Goal: Complete application form

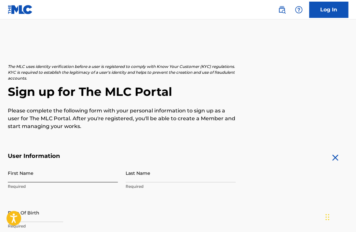
click at [77, 175] on input "First Name" at bounding box center [63, 173] width 110 height 19
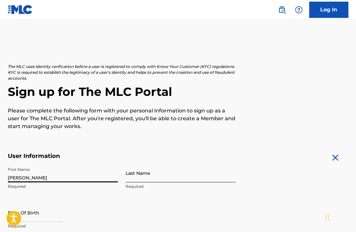
type input "[PERSON_NAME]"
click at [158, 180] on input "Last Name" at bounding box center [181, 173] width 110 height 19
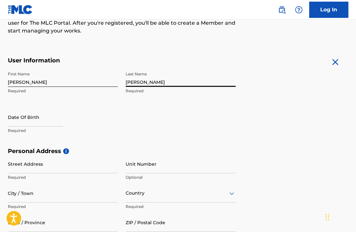
scroll to position [94, 0]
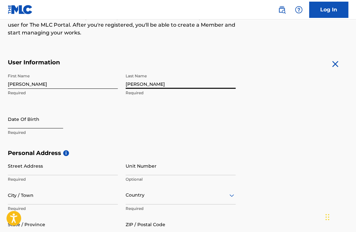
type input "[PERSON_NAME]"
click at [35, 125] on input "text" at bounding box center [35, 119] width 55 height 19
select select "8"
select select "2025"
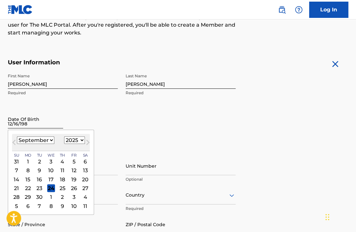
type input "[DATE]"
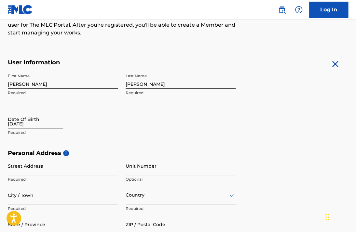
select select "8"
select select "2025"
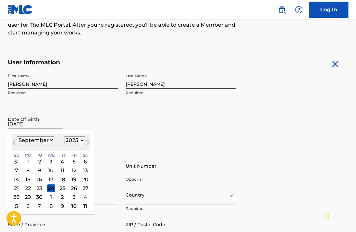
click at [61, 124] on input "[DATE]" at bounding box center [35, 119] width 55 height 19
type input "[DATE]"
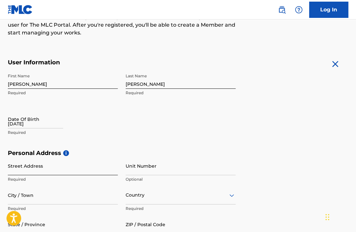
click at [23, 171] on input "Street Address" at bounding box center [63, 166] width 110 height 19
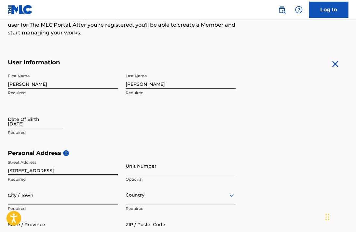
type input "[STREET_ADDRESS]"
click at [49, 195] on input "City / Town" at bounding box center [63, 195] width 110 height 19
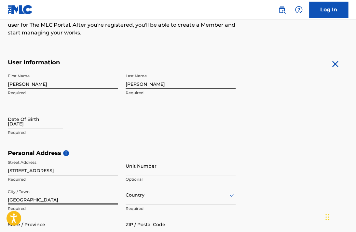
type input "[GEOGRAPHIC_DATA]"
click at [134, 199] on div "Country" at bounding box center [181, 195] width 110 height 19
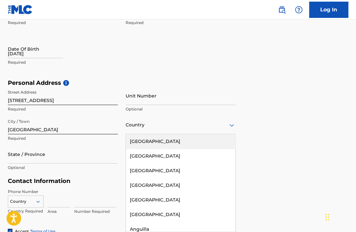
click at [161, 140] on div "[GEOGRAPHIC_DATA]" at bounding box center [180, 141] width 109 height 15
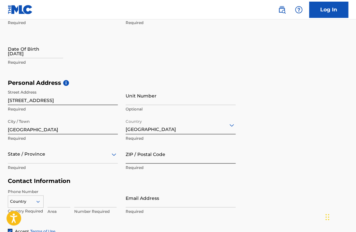
click at [148, 162] on input "ZIP / Postal Code" at bounding box center [181, 154] width 110 height 19
type input "40212"
click at [10, 155] on div "State / Province" at bounding box center [63, 154] width 110 height 19
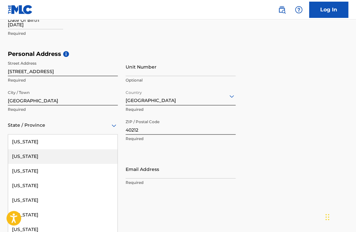
type input "K"
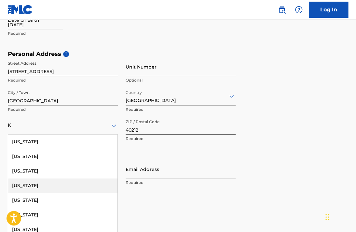
click at [21, 187] on div "[US_STATE]" at bounding box center [62, 186] width 109 height 15
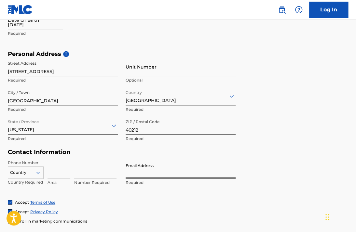
click at [153, 172] on input "Email Address" at bounding box center [181, 169] width 110 height 19
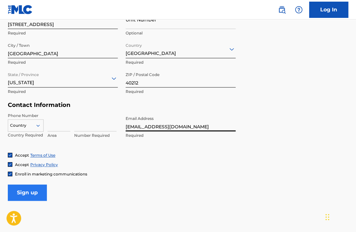
type input "[EMAIL_ADDRESS][DOMAIN_NAME]"
click at [17, 195] on input "Sign up" at bounding box center [27, 193] width 39 height 16
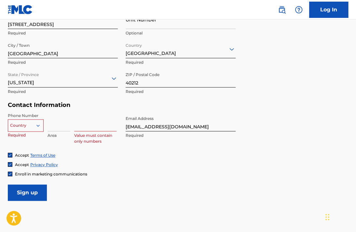
click at [26, 123] on div at bounding box center [25, 125] width 35 height 7
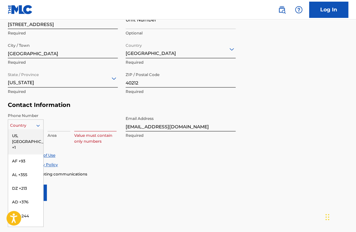
click at [27, 134] on div "US, [GEOGRAPHIC_DATA] +1" at bounding box center [25, 141] width 35 height 25
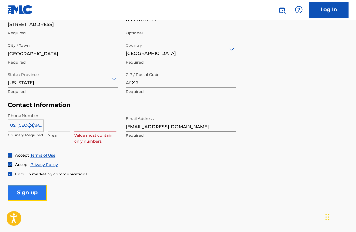
click at [42, 188] on input "Sign up" at bounding box center [27, 193] width 39 height 16
type input "502"
click at [80, 128] on input at bounding box center [95, 122] width 42 height 19
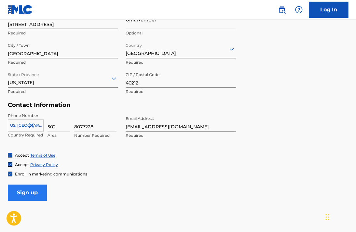
type input "8077228"
click at [21, 197] on input "Sign up" at bounding box center [27, 193] width 39 height 16
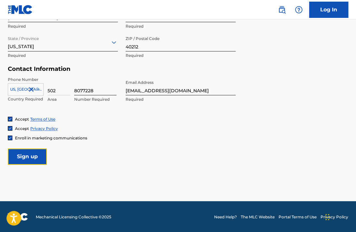
scroll to position [0, 0]
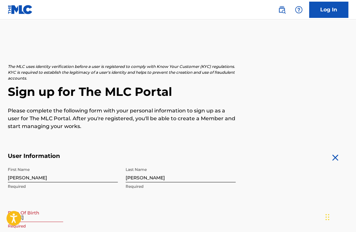
click at [74, 81] on div "The MLC uses identity verification before a user is registered to comply with K…" at bounding box center [178, 97] width 340 height 67
click at [46, 221] on input "[DATE]" at bounding box center [35, 213] width 55 height 19
select select "8"
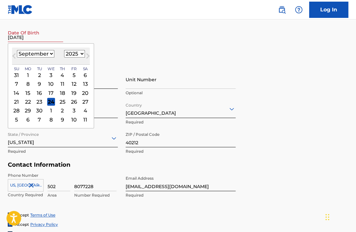
scroll to position [177, 0]
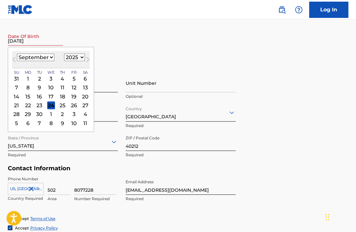
click at [72, 56] on select "1899 1900 1901 1902 1903 1904 1905 1906 1907 1908 1909 1910 1911 1912 1913 1914…" at bounding box center [74, 57] width 21 height 7
select select "1980"
click at [64, 54] on select "1899 1900 1901 1902 1903 1904 1905 1906 1907 1908 1909 1910 1911 1912 1913 1914…" at bounding box center [74, 57] width 21 height 7
click at [51, 57] on select "January February March April May June July August September October November De…" at bounding box center [35, 57] width 37 height 7
select select "11"
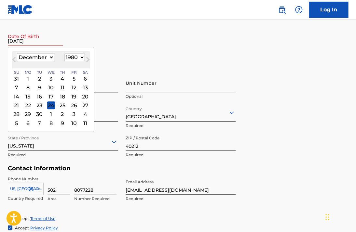
click at [17, 54] on select "January February March April May June July August September October November De…" at bounding box center [35, 57] width 37 height 7
click at [39, 95] on div "16" at bounding box center [39, 97] width 8 height 8
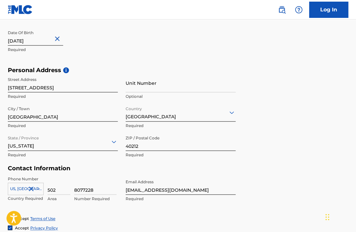
scroll to position [276, 0]
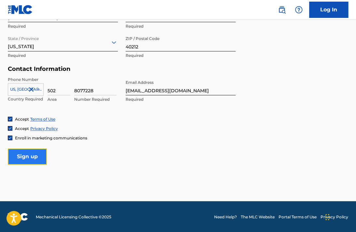
click at [42, 156] on input "Sign up" at bounding box center [27, 157] width 39 height 16
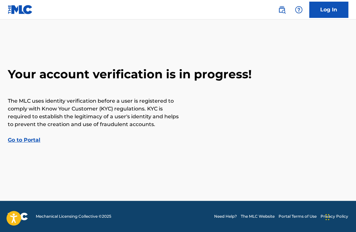
click at [18, 140] on link "Go to Portal" at bounding box center [24, 140] width 33 height 6
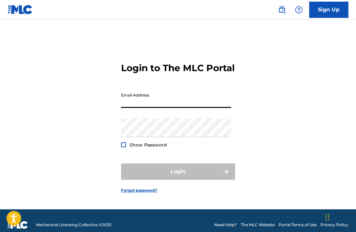
click at [181, 104] on input "Email Address" at bounding box center [176, 99] width 110 height 19
type input "[EMAIL_ADDRESS][DOMAIN_NAME]"
drag, startPoint x: 120, startPoint y: 109, endPoint x: 155, endPoint y: 110, distance: 35.5
click at [155, 110] on div "Login to The MLC Portal Email Address [EMAIL_ADDRESS][DOMAIN_NAME] Password Sho…" at bounding box center [178, 123] width 356 height 174
drag, startPoint x: 119, startPoint y: 110, endPoint x: 131, endPoint y: 109, distance: 11.1
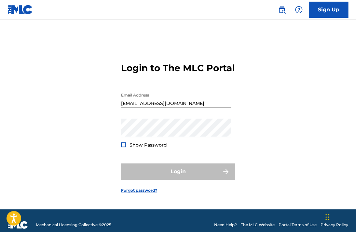
click at [131, 109] on div "Login to The MLC Portal Email Address [EMAIL_ADDRESS][DOMAIN_NAME] Password Sho…" at bounding box center [178, 123] width 356 height 174
click at [121, 108] on input "[EMAIL_ADDRESS][DOMAIN_NAME]" at bounding box center [176, 99] width 110 height 19
click at [128, 108] on input "[EMAIL_ADDRESS][DOMAIN_NAME]" at bounding box center [176, 99] width 110 height 19
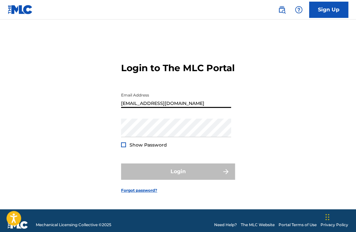
click at [123, 106] on input "[EMAIL_ADDRESS][DOMAIN_NAME]" at bounding box center [176, 99] width 110 height 19
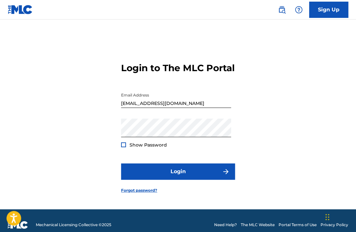
click at [124, 147] on div at bounding box center [123, 145] width 5 height 5
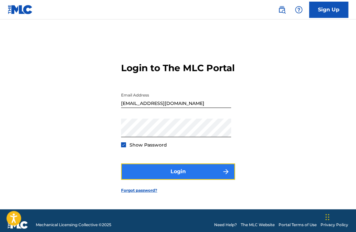
click at [146, 178] on button "Login" at bounding box center [178, 172] width 114 height 16
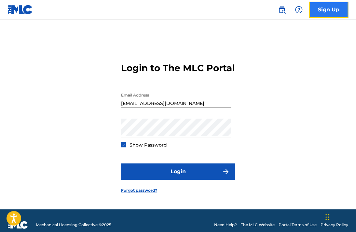
click at [343, 8] on link "Sign Up" at bounding box center [328, 10] width 39 height 16
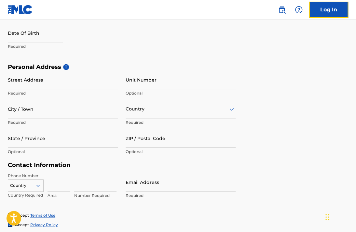
scroll to position [276, 0]
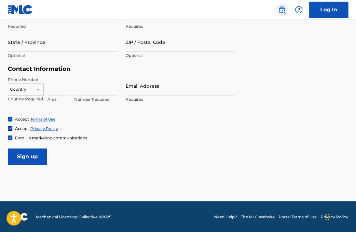
click at [281, 10] on img at bounding box center [282, 10] width 8 height 8
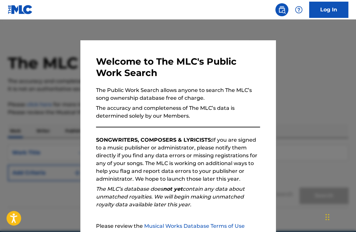
scroll to position [65, 0]
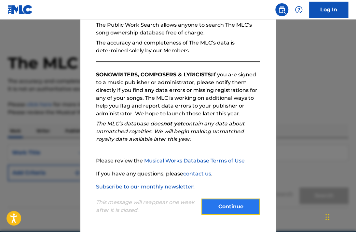
click at [228, 207] on button "Continue" at bounding box center [230, 207] width 59 height 16
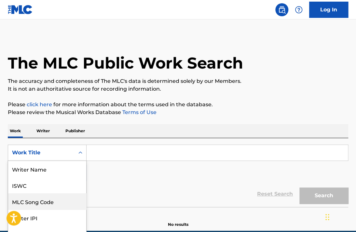
scroll to position [26, 0]
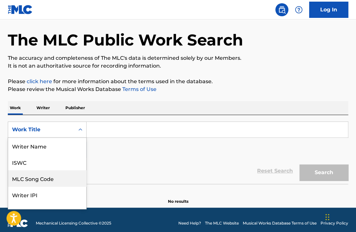
click at [79, 138] on div "8 results available. Use Up and Down to choose options, press Enter to select t…" at bounding box center [47, 130] width 79 height 16
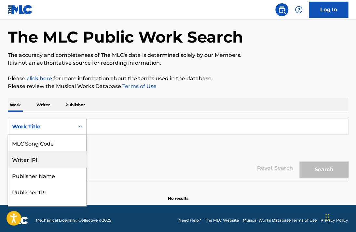
scroll to position [26, 0]
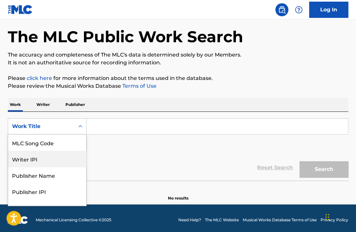
click at [79, 152] on div "Writer IPI" at bounding box center [47, 159] width 78 height 16
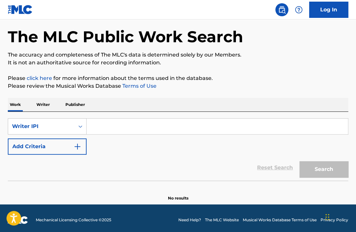
click at [42, 106] on p "Writer" at bounding box center [43, 105] width 17 height 14
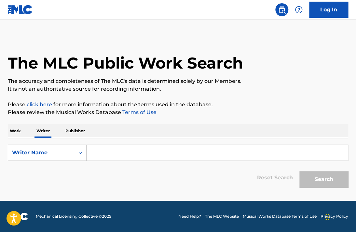
click at [78, 134] on p "Publisher" at bounding box center [74, 131] width 23 height 14
click at [77, 151] on icon "Search Form" at bounding box center [80, 153] width 7 height 7
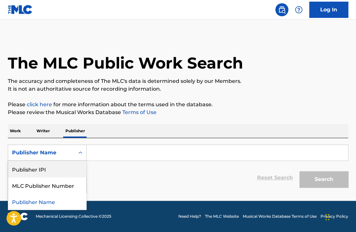
click at [52, 165] on div "Publisher IPI" at bounding box center [47, 169] width 78 height 16
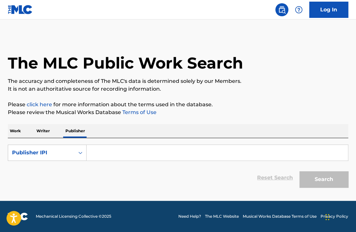
click at [34, 104] on link "click here" at bounding box center [39, 105] width 25 height 6
